Goal: Information Seeking & Learning: Find specific fact

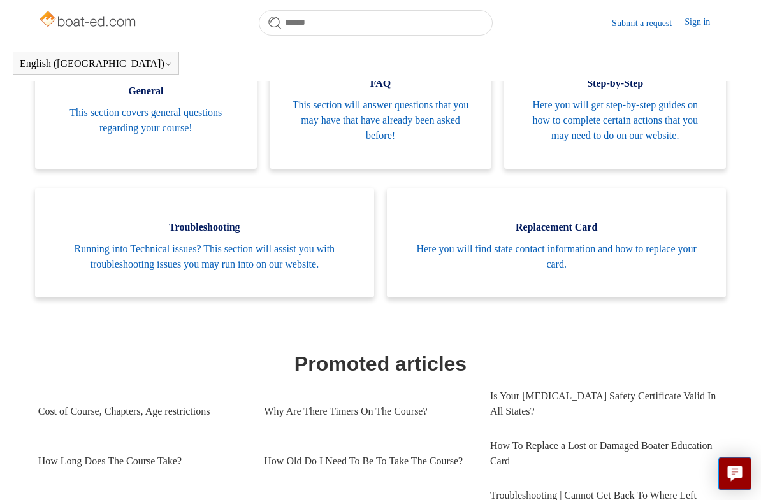
scroll to position [296, 0]
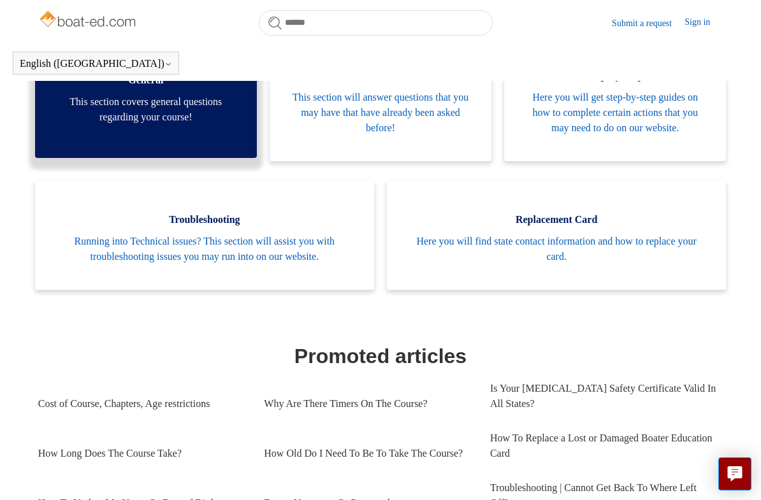
click at [134, 114] on span "This section covers general questions regarding your course!" at bounding box center [146, 109] width 184 height 31
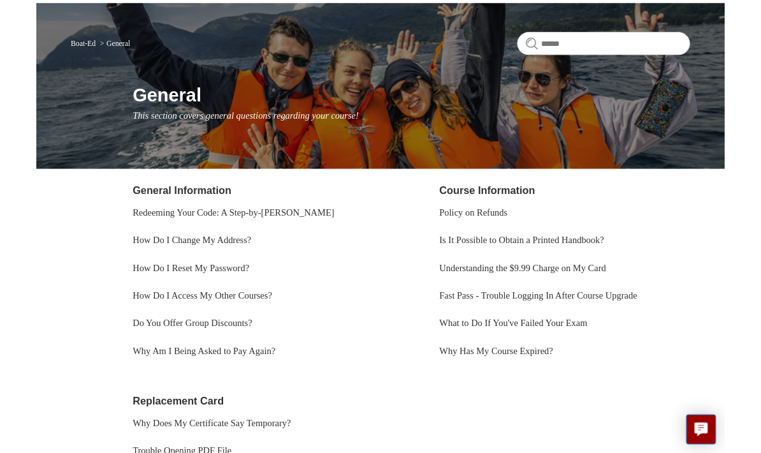
scroll to position [77, 0]
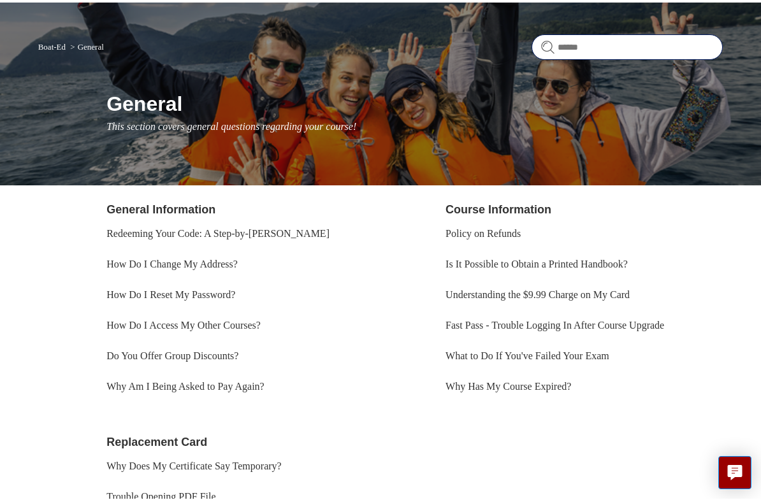
click at [605, 45] on input "Search" at bounding box center [627, 48] width 191 height 25
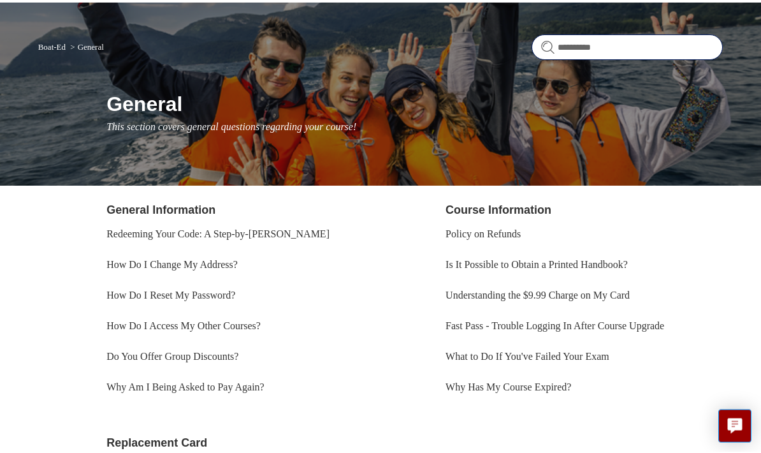
type input "**********"
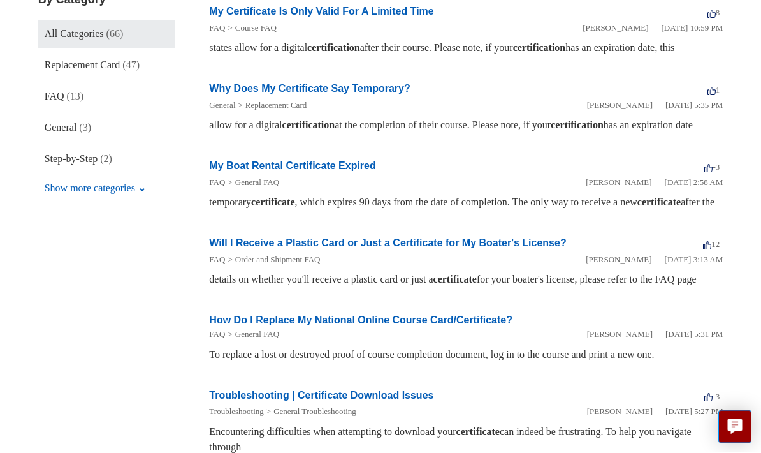
scroll to position [249, 0]
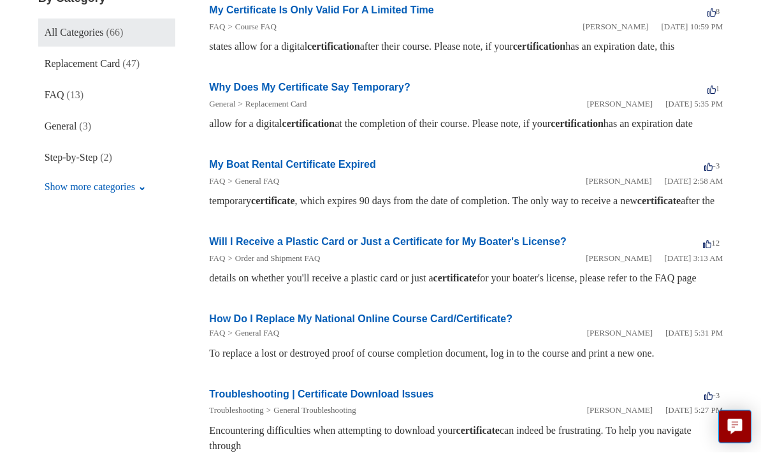
click at [331, 209] on div "temporary certificate , which expires 90 days from the date of completion. The …" at bounding box center [466, 201] width 514 height 15
click at [367, 188] on li "FAQ General FAQ" at bounding box center [397, 181] width 377 height 13
click at [637, 207] on em "certificate" at bounding box center [658, 201] width 43 height 11
click at [249, 170] on link "My Boat Rental Certificate Expired" at bounding box center [292, 164] width 166 height 11
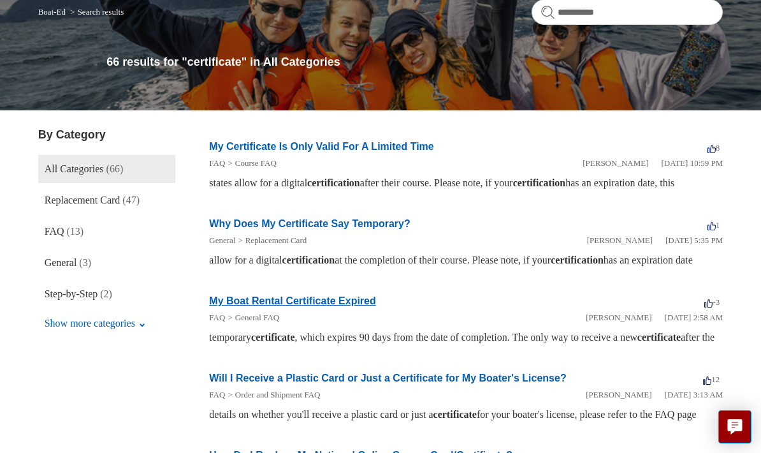
scroll to position [113, 0]
click at [251, 268] on div "allow for a digital certification at the completion of their course. Please not…" at bounding box center [466, 260] width 514 height 15
click at [288, 229] on link "Why Does My Certificate Say Temporary?" at bounding box center [309, 224] width 201 height 11
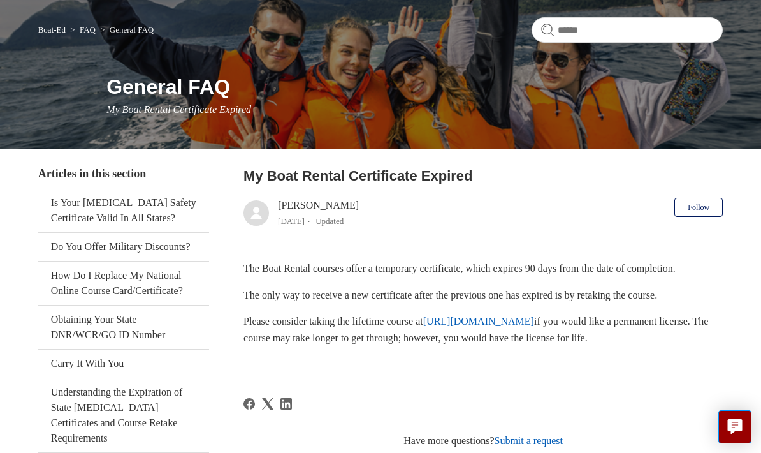
scroll to position [92, 0]
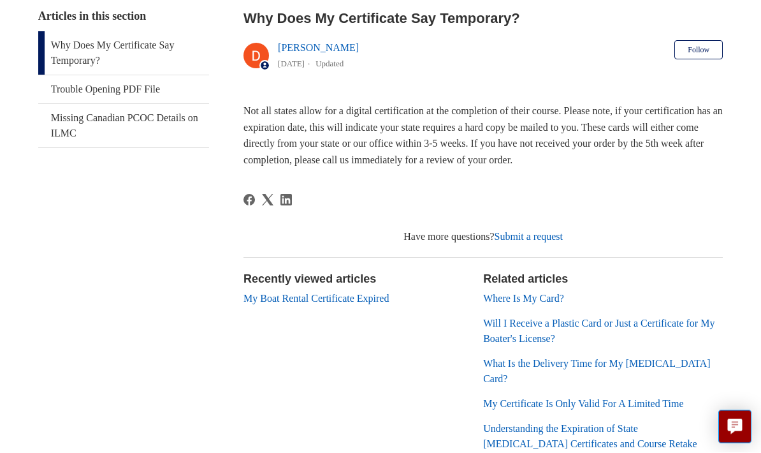
scroll to position [237, 0]
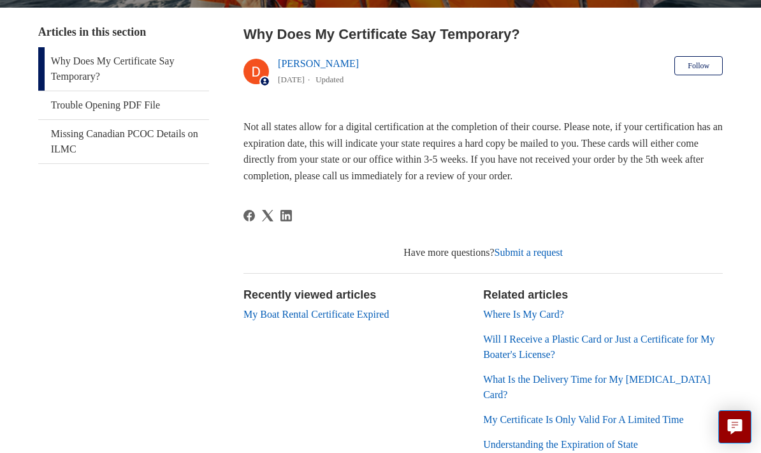
click at [539, 301] on h2 "Related articles" at bounding box center [603, 294] width 240 height 17
click at [544, 314] on link "Where Is My Card?" at bounding box center [523, 314] width 81 height 11
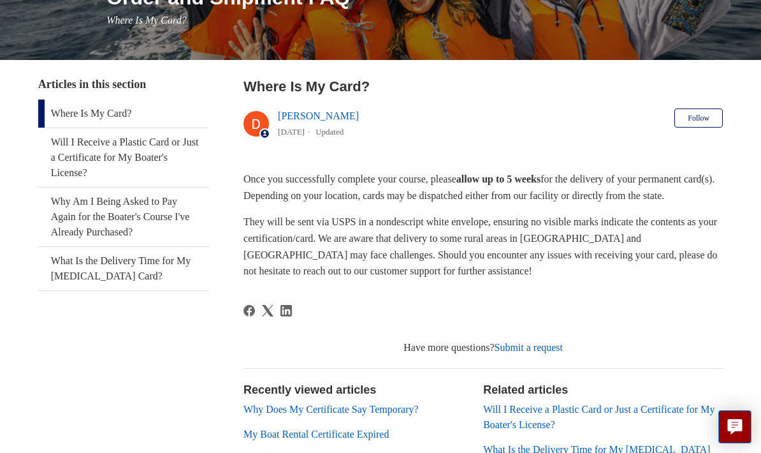
scroll to position [164, 0]
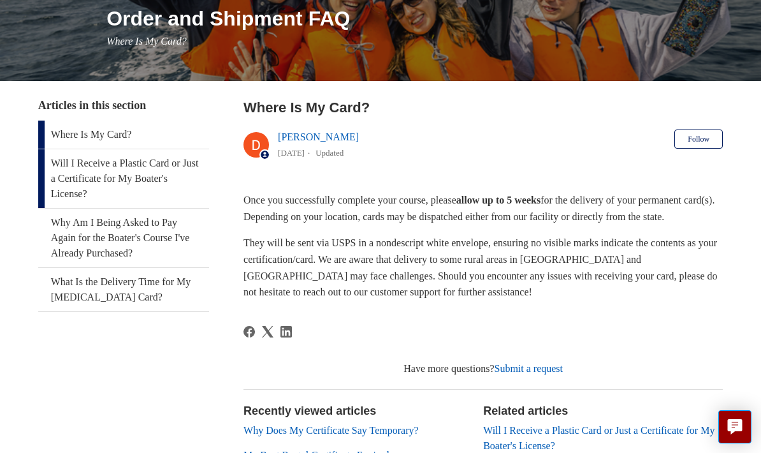
click at [80, 171] on link "Will I Receive a Plastic Card or Just a Certificate for My Boater's License?" at bounding box center [123, 178] width 171 height 59
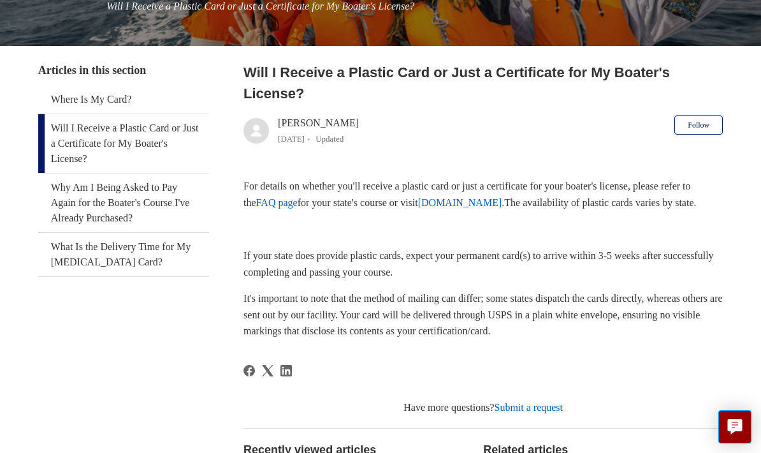
scroll to position [250, 0]
